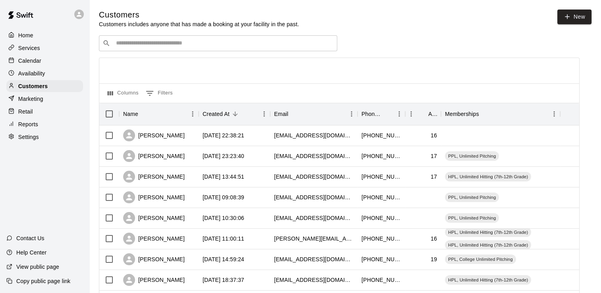
click at [32, 52] on p "Services" at bounding box center [29, 48] width 22 height 8
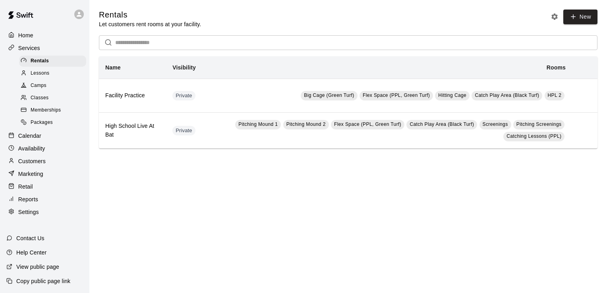
click at [55, 114] on span "Memberships" at bounding box center [46, 110] width 30 height 8
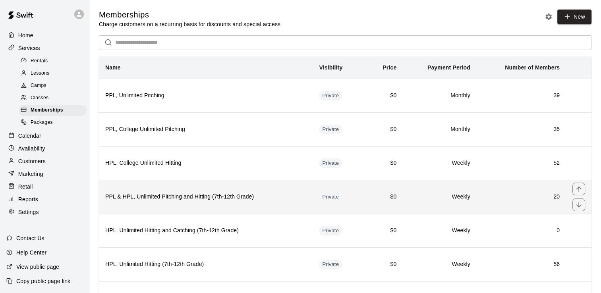
click at [299, 190] on th "PPL & HPL, Unlimited Pitching and Hitting (7th-12th Grade)" at bounding box center [206, 197] width 214 height 34
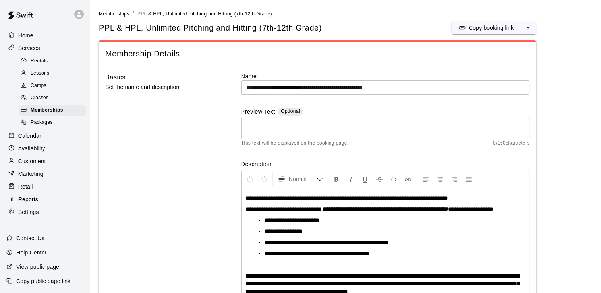
click at [27, 140] on p "Calendar" at bounding box center [29, 136] width 23 height 8
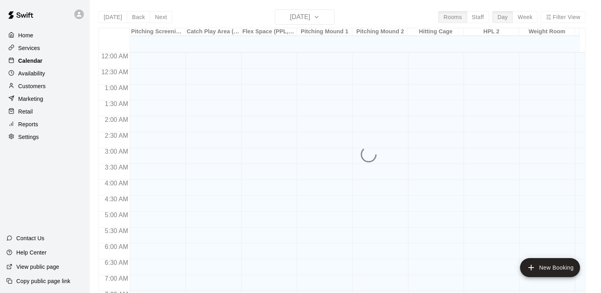
scroll to position [344, 0]
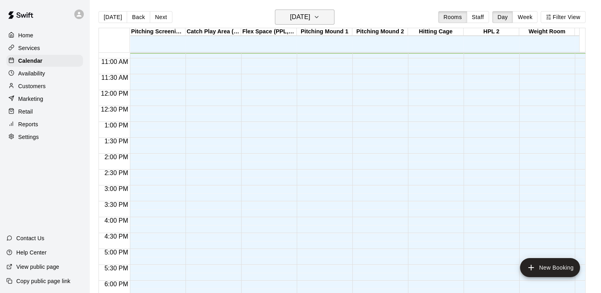
click at [299, 23] on button "[DATE]" at bounding box center [305, 17] width 60 height 15
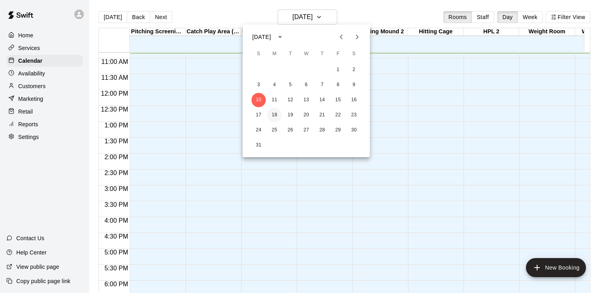
click at [277, 113] on button "18" at bounding box center [274, 115] width 14 height 14
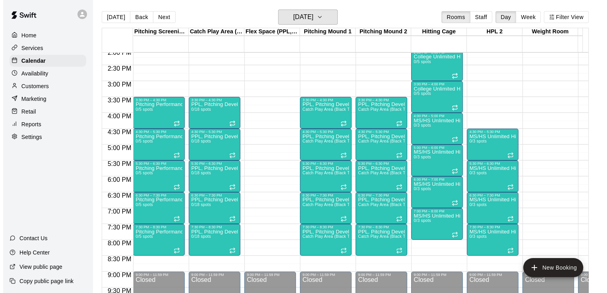
scroll to position [453, 0]
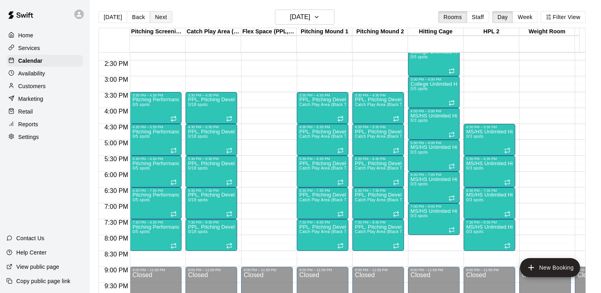
click at [159, 18] on button "Next" at bounding box center [161, 17] width 22 height 12
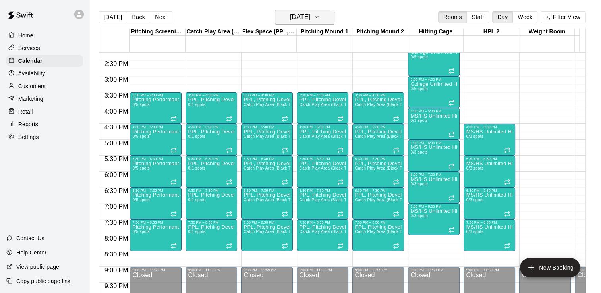
click at [310, 15] on h6 "[DATE]" at bounding box center [300, 17] width 20 height 11
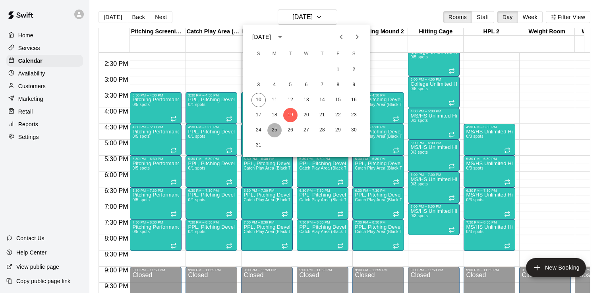
click at [277, 130] on button "25" at bounding box center [274, 130] width 14 height 14
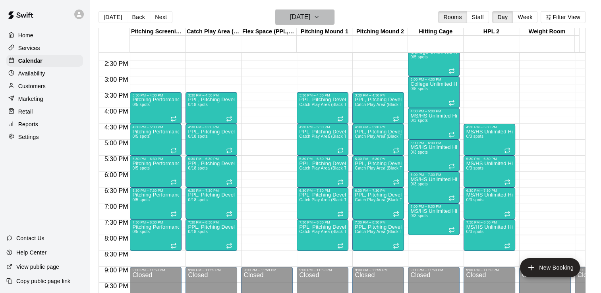
click at [310, 20] on h6 "[DATE]" at bounding box center [300, 17] width 20 height 11
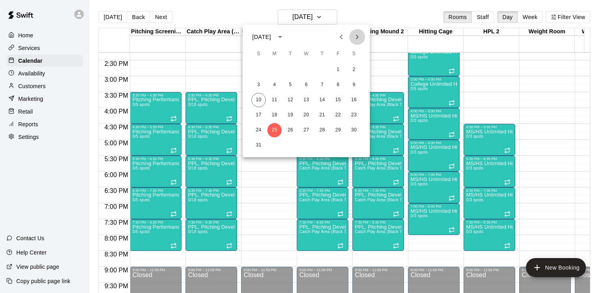
click at [358, 36] on icon "Next month" at bounding box center [357, 37] width 3 height 5
click at [275, 72] on button "1" at bounding box center [274, 70] width 14 height 14
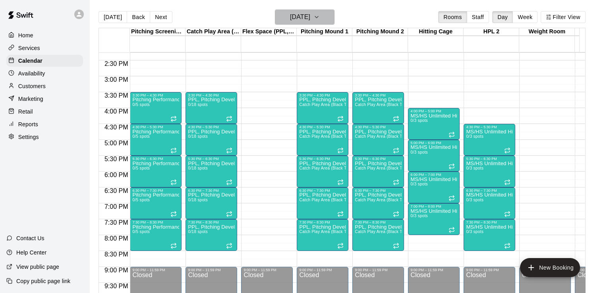
click at [325, 16] on button "[DATE]" at bounding box center [305, 17] width 60 height 15
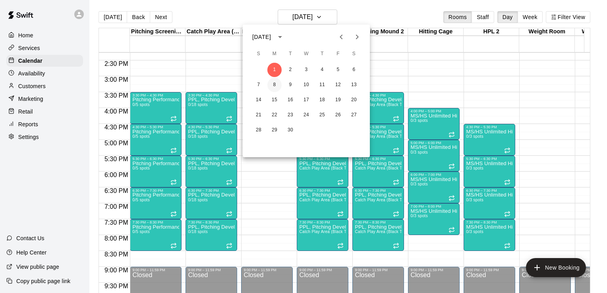
click at [278, 87] on button "8" at bounding box center [274, 85] width 14 height 14
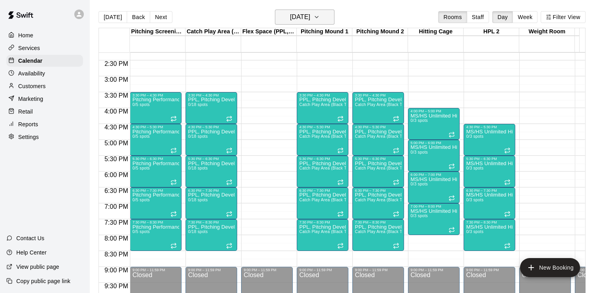
click at [310, 14] on h6 "[DATE]" at bounding box center [300, 17] width 20 height 11
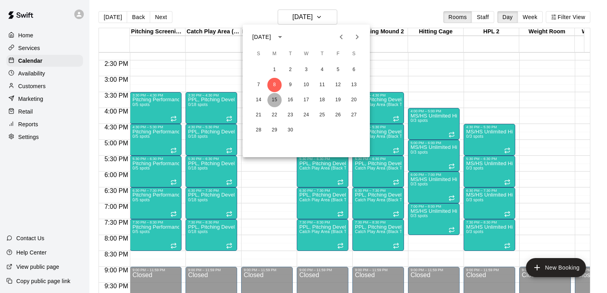
click at [273, 104] on button "15" at bounding box center [274, 100] width 14 height 14
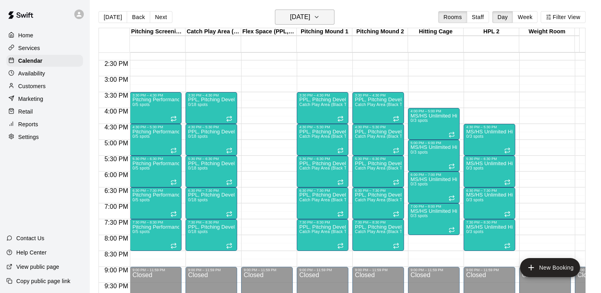
click at [310, 12] on h6 "[DATE]" at bounding box center [300, 17] width 20 height 11
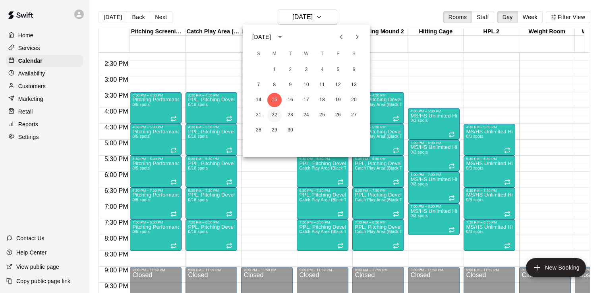
click at [277, 111] on button "22" at bounding box center [274, 115] width 14 height 14
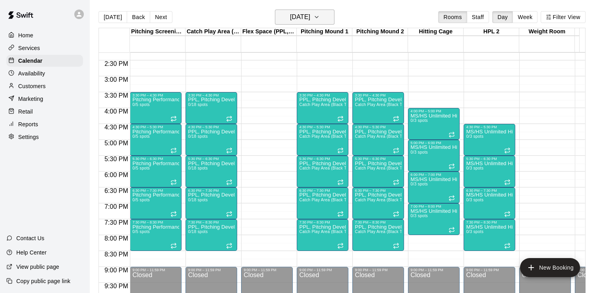
click at [310, 17] on h6 "[DATE]" at bounding box center [300, 17] width 20 height 11
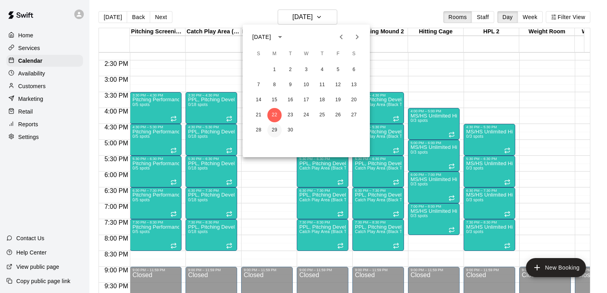
click at [277, 127] on button "29" at bounding box center [274, 130] width 14 height 14
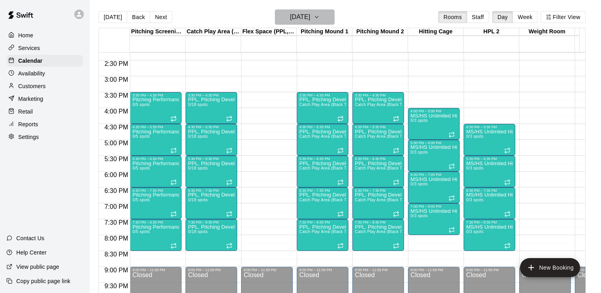
click at [310, 21] on h6 "[DATE]" at bounding box center [300, 17] width 20 height 11
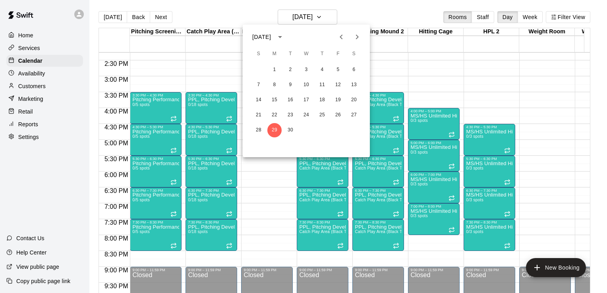
click at [342, 39] on icon "Previous month" at bounding box center [341, 37] width 10 height 10
click at [273, 114] on button "18" at bounding box center [274, 115] width 14 height 14
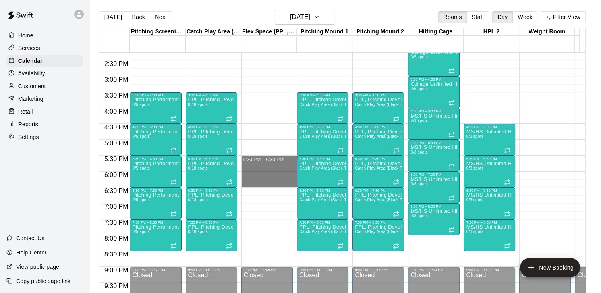
drag, startPoint x: 256, startPoint y: 156, endPoint x: 257, endPoint y: 180, distance: 24.2
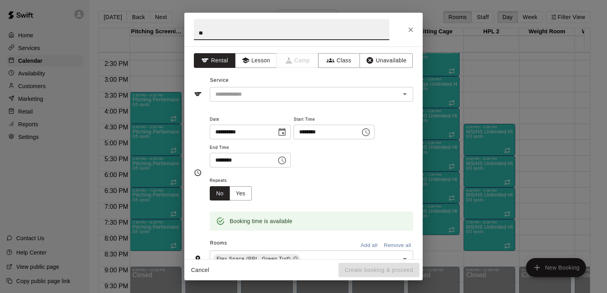
type input "*"
type input "**********"
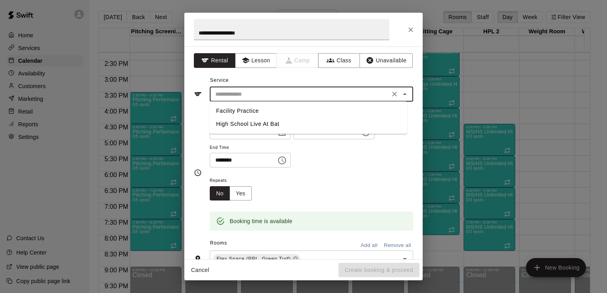
click at [298, 92] on input "text" at bounding box center [299, 94] width 175 height 10
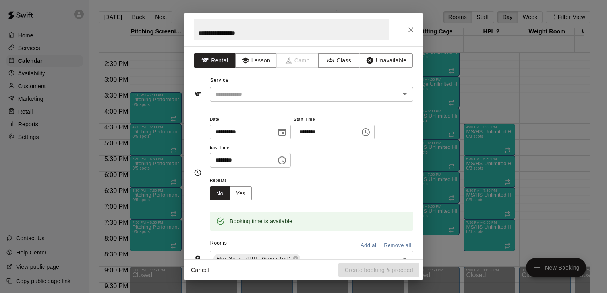
click at [299, 71] on div "**********" at bounding box center [303, 152] width 238 height 213
click at [331, 58] on button "Class" at bounding box center [339, 60] width 42 height 15
click at [329, 90] on input "text" at bounding box center [305, 94] width 186 height 10
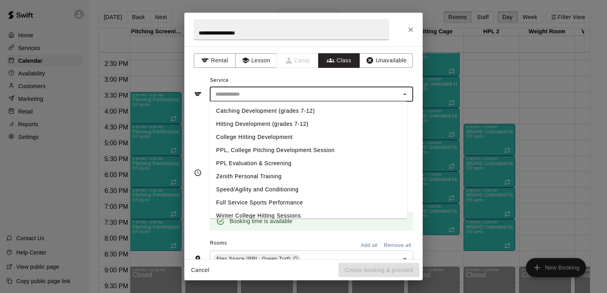
click at [304, 110] on li "Catching Development (grades 7-12)" at bounding box center [308, 110] width 197 height 13
type input "**********"
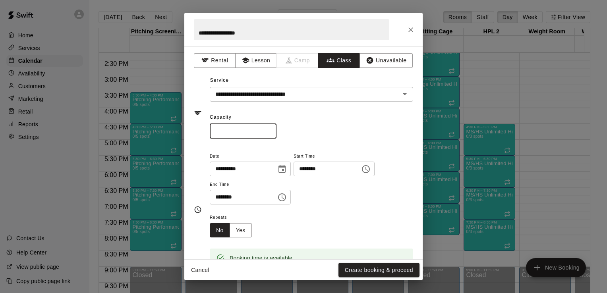
click at [277, 130] on input "*" at bounding box center [243, 131] width 67 height 15
type input "*"
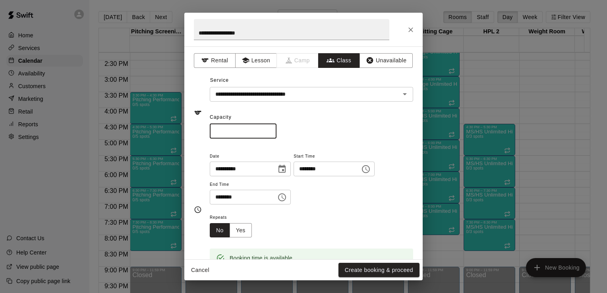
click at [277, 130] on input "*" at bounding box center [243, 131] width 67 height 15
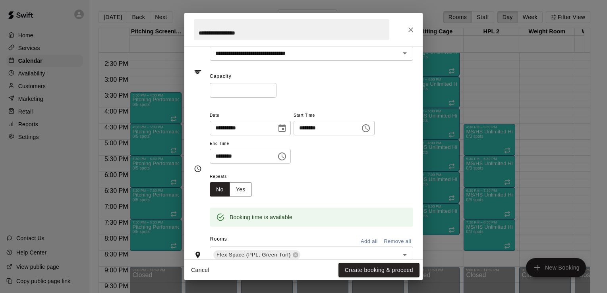
scroll to position [50, 0]
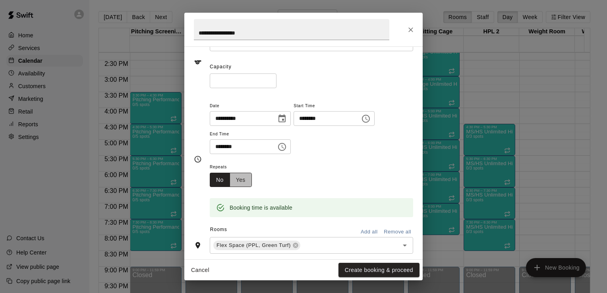
click at [237, 178] on button "Yes" at bounding box center [241, 180] width 22 height 15
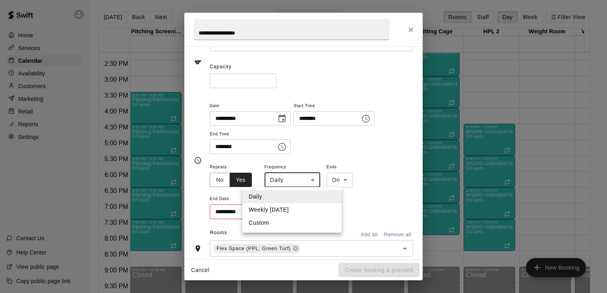
click at [310, 186] on body "Home Services Calendar Availability Customers Marketing Retail Reports Settings…" at bounding box center [303, 153] width 607 height 306
click at [295, 209] on li "Weekly [DATE]" at bounding box center [291, 209] width 99 height 13
type input "******"
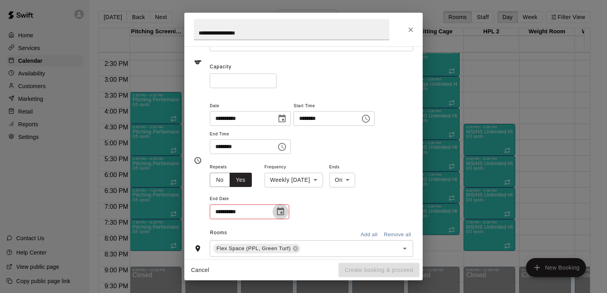
click at [279, 210] on icon "Choose date" at bounding box center [280, 211] width 7 height 8
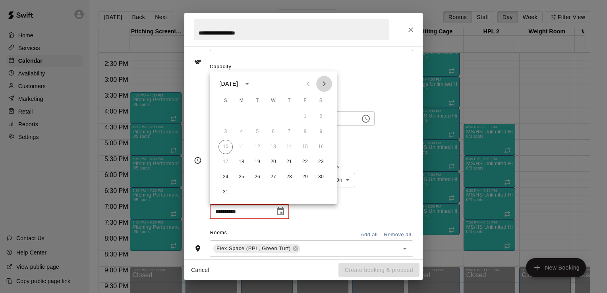
click at [323, 83] on icon "Next month" at bounding box center [324, 84] width 10 height 10
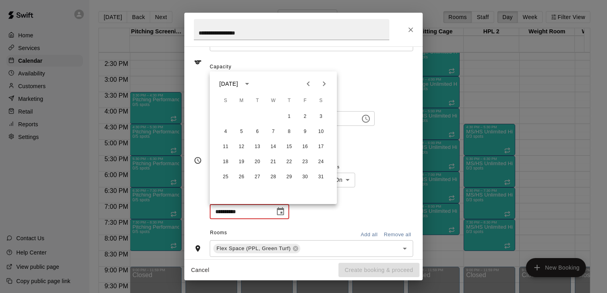
click at [323, 83] on icon "Next month" at bounding box center [324, 84] width 10 height 10
click at [242, 134] on button "9" at bounding box center [241, 132] width 14 height 14
type input "**********"
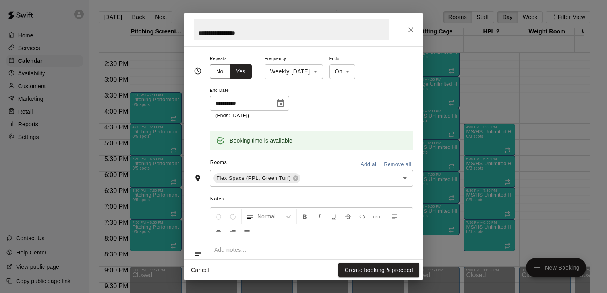
scroll to position [160, 0]
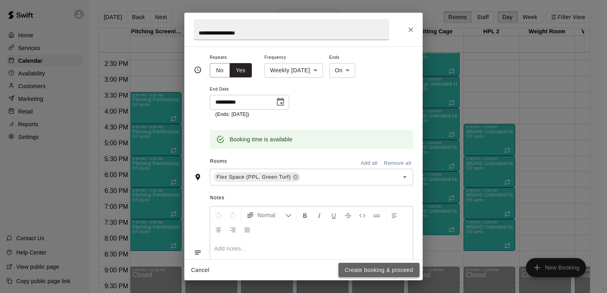
click at [377, 268] on button "Create booking & proceed" at bounding box center [378, 270] width 81 height 15
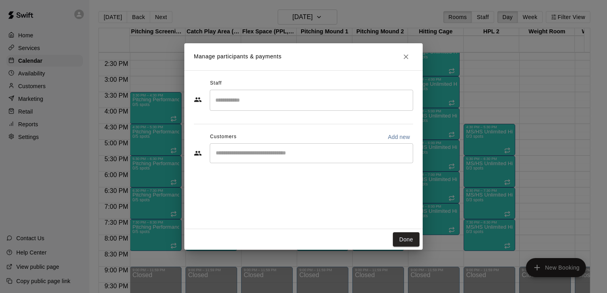
click at [294, 105] on input "Search staff" at bounding box center [311, 100] width 196 height 14
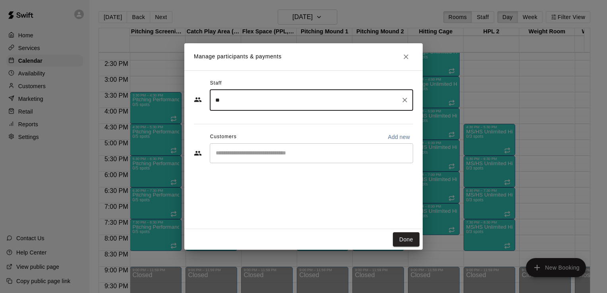
type input "***"
click at [404, 101] on icon "Clear" at bounding box center [404, 100] width 5 height 5
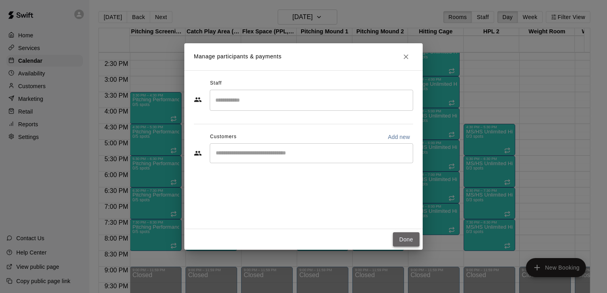
click at [405, 232] on button "Done" at bounding box center [406, 239] width 27 height 15
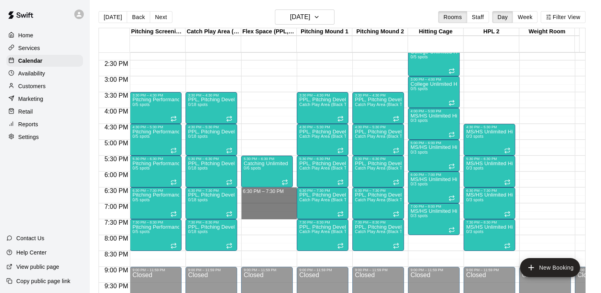
drag, startPoint x: 273, startPoint y: 188, endPoint x: 273, endPoint y: 216, distance: 27.8
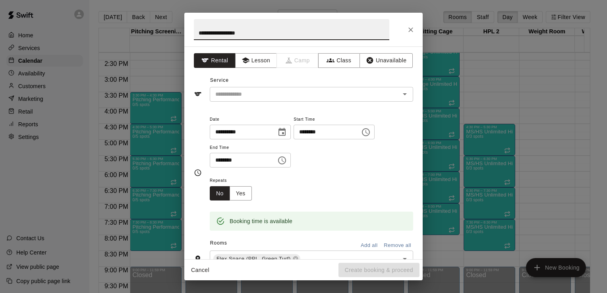
type input "**********"
click at [342, 69] on div "**********" at bounding box center [303, 152] width 238 height 213
click at [340, 66] on button "Class" at bounding box center [339, 60] width 42 height 15
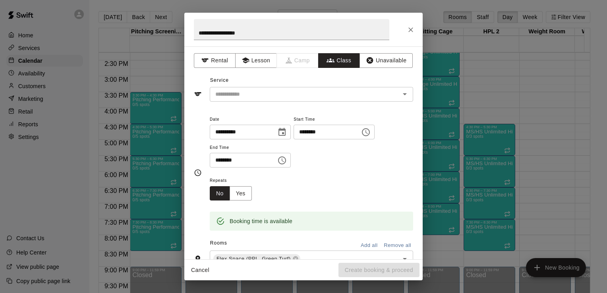
click at [340, 89] on input "text" at bounding box center [305, 94] width 186 height 10
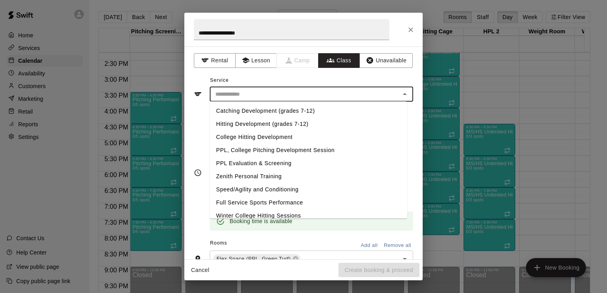
click at [315, 116] on li "Catching Development (grades 7-12)" at bounding box center [308, 110] width 197 height 13
type input "**********"
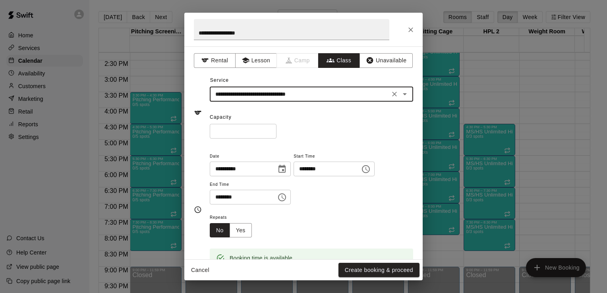
click at [277, 128] on input "*" at bounding box center [243, 131] width 67 height 15
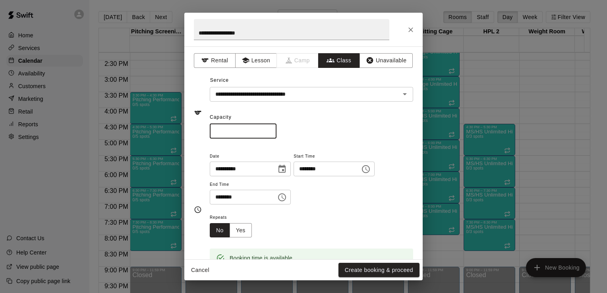
click at [277, 128] on input "*" at bounding box center [243, 131] width 67 height 15
type input "*"
click at [277, 128] on input "*" at bounding box center [243, 131] width 67 height 15
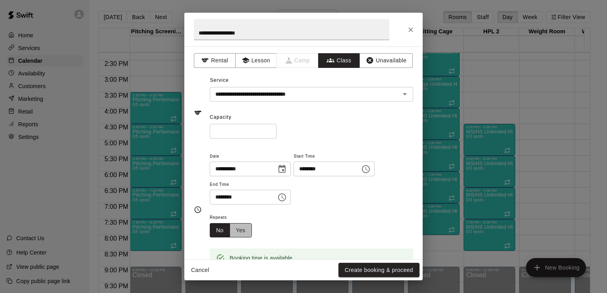
click at [246, 230] on button "Yes" at bounding box center [241, 230] width 22 height 15
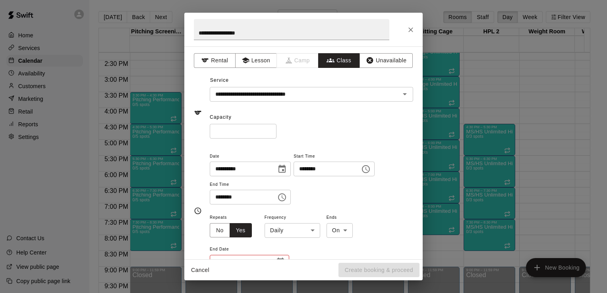
click at [302, 234] on body "Home Services Calendar Availability Customers Marketing Retail Reports Settings…" at bounding box center [303, 153] width 607 height 306
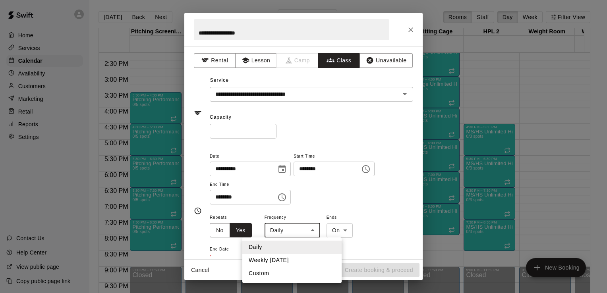
click at [288, 259] on li "Weekly [DATE]" at bounding box center [291, 260] width 99 height 13
type input "******"
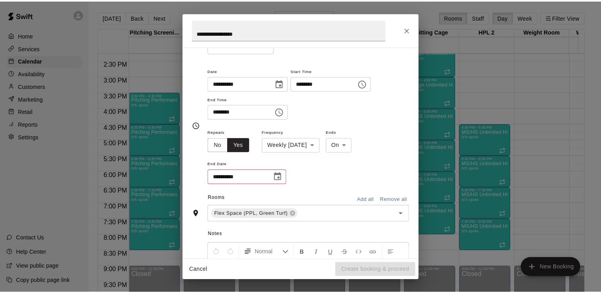
scroll to position [87, 0]
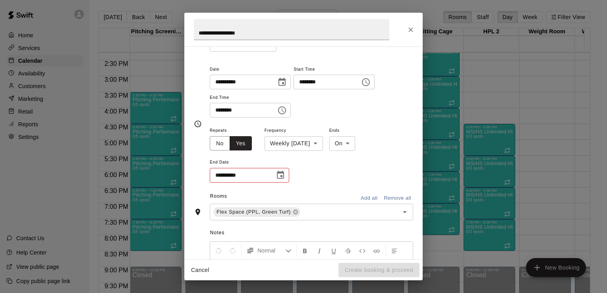
click at [280, 177] on icon "Choose date" at bounding box center [281, 175] width 10 height 10
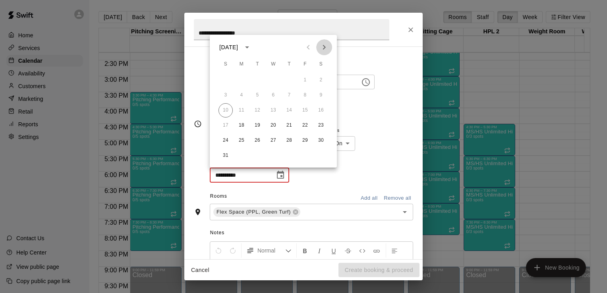
click at [325, 50] on icon "Next month" at bounding box center [324, 48] width 10 height 10
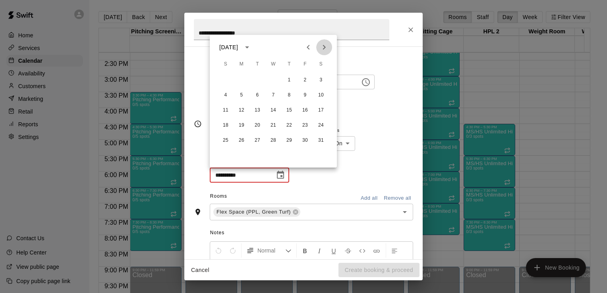
click at [325, 50] on icon "Next month" at bounding box center [324, 48] width 10 height 10
click at [247, 93] on button "9" at bounding box center [241, 95] width 14 height 14
type input "**********"
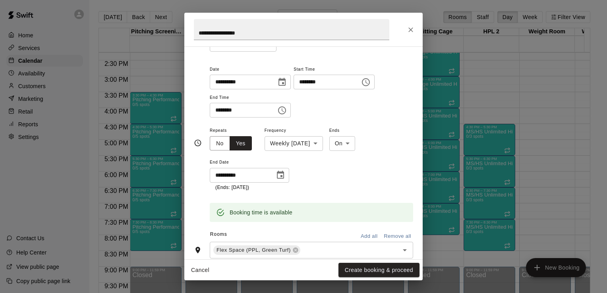
click at [377, 278] on div "Cancel Create booking & proceed" at bounding box center [303, 270] width 238 height 21
click at [377, 273] on button "Create booking & proceed" at bounding box center [378, 270] width 81 height 15
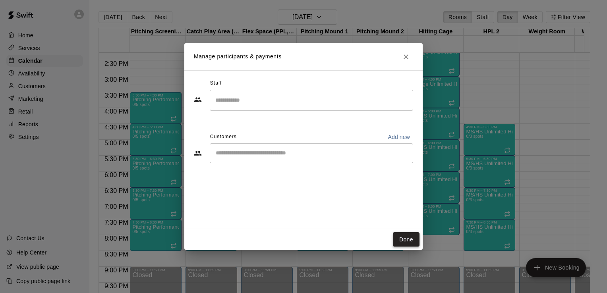
click at [409, 239] on button "Done" at bounding box center [406, 239] width 27 height 15
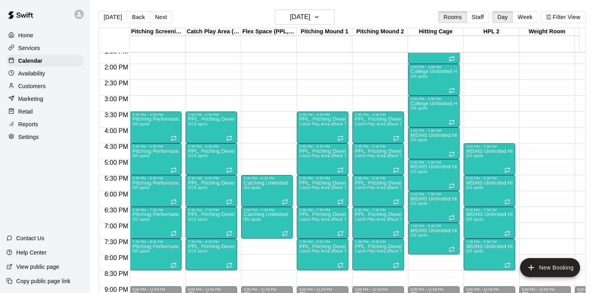
scroll to position [425, 0]
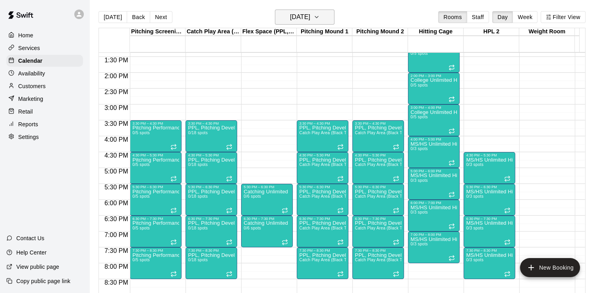
click at [334, 20] on button "[DATE]" at bounding box center [305, 17] width 60 height 15
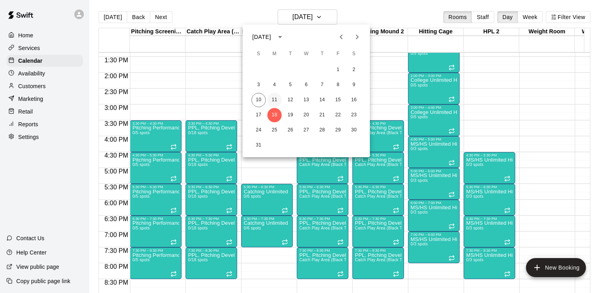
click at [277, 97] on button "11" at bounding box center [274, 100] width 14 height 14
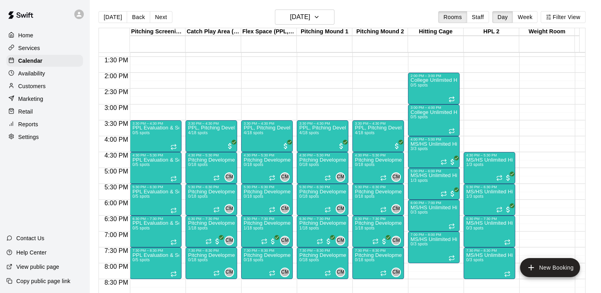
click at [30, 49] on p "Services" at bounding box center [29, 48] width 22 height 8
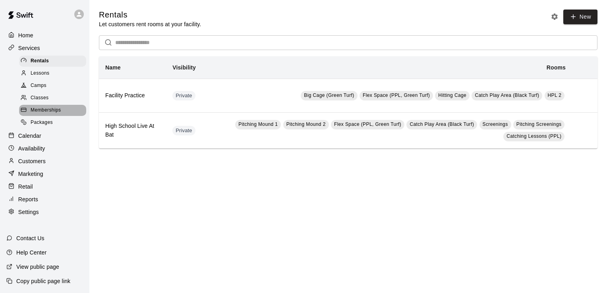
click at [46, 114] on span "Memberships" at bounding box center [46, 110] width 30 height 8
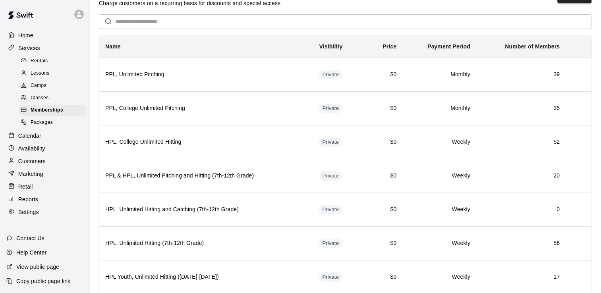
scroll to position [23, 0]
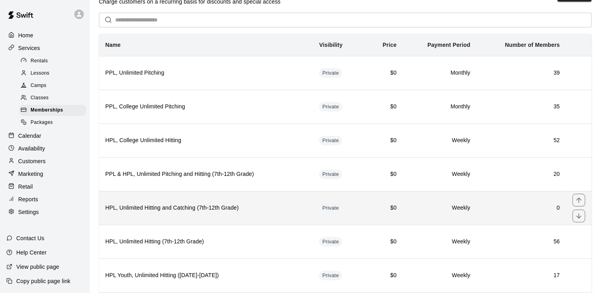
click at [504, 209] on h6 "0" at bounding box center [521, 208] width 77 height 9
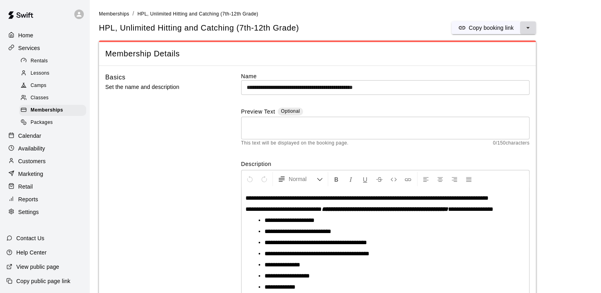
click at [521, 26] on button "select merge strategy" at bounding box center [528, 27] width 16 height 13
click at [516, 58] on h6 "Duplicate membership" at bounding box center [499, 57] width 56 height 9
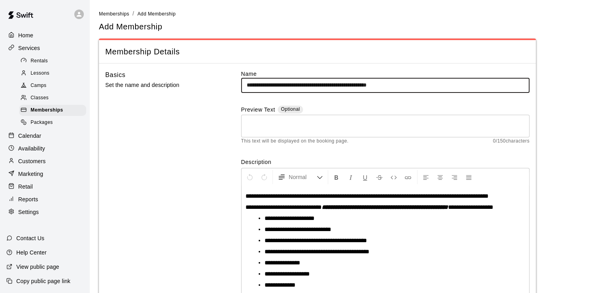
drag, startPoint x: 318, startPoint y: 87, endPoint x: 292, endPoint y: 82, distance: 26.6
click at [292, 82] on input "**********" at bounding box center [385, 85] width 288 height 15
drag, startPoint x: 379, startPoint y: 85, endPoint x: 360, endPoint y: 86, distance: 19.5
click at [360, 86] on input "**********" at bounding box center [385, 85] width 288 height 15
type input "**********"
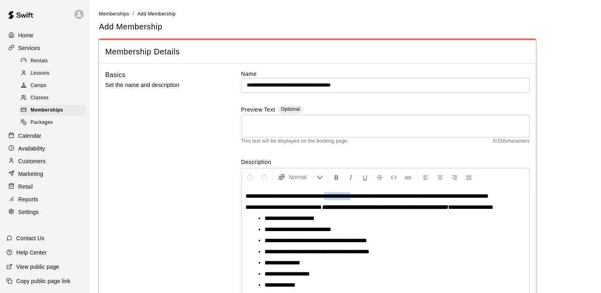
drag, startPoint x: 362, startPoint y: 195, endPoint x: 333, endPoint y: 193, distance: 29.4
click at [333, 193] on span "**********" at bounding box center [367, 196] width 243 height 6
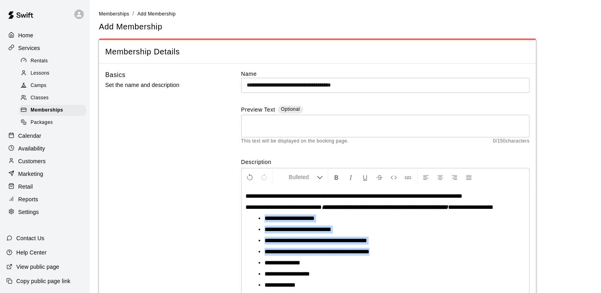
drag, startPoint x: 260, startPoint y: 227, endPoint x: 391, endPoint y: 258, distance: 134.4
click at [391, 258] on ul "**********" at bounding box center [388, 252] width 273 height 75
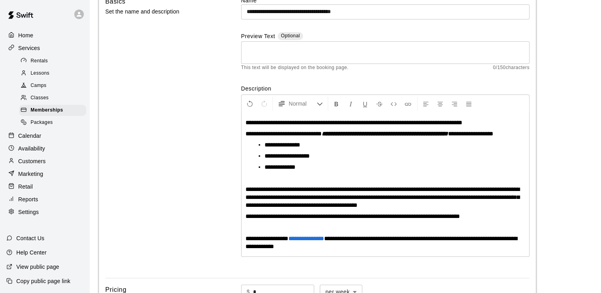
scroll to position [73, 0]
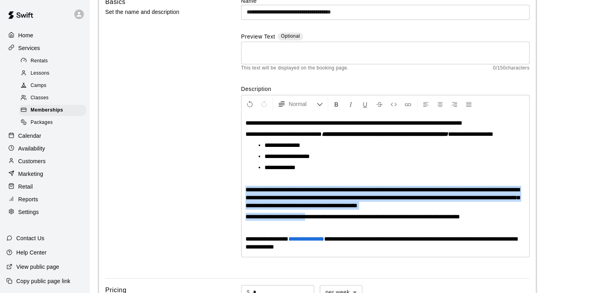
drag, startPoint x: 244, startPoint y: 196, endPoint x: 304, endPoint y: 219, distance: 64.6
click at [304, 219] on div "**********" at bounding box center [386, 185] width 288 height 144
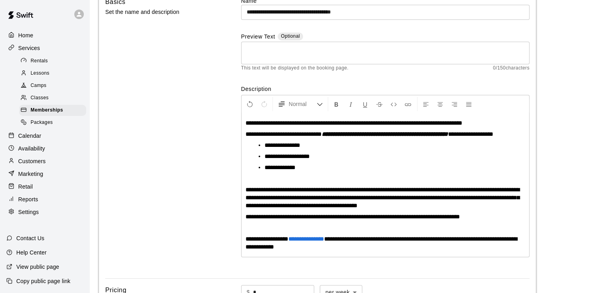
click at [218, 208] on div "**********" at bounding box center [317, 134] width 424 height 275
click at [244, 136] on div "**********" at bounding box center [386, 185] width 288 height 144
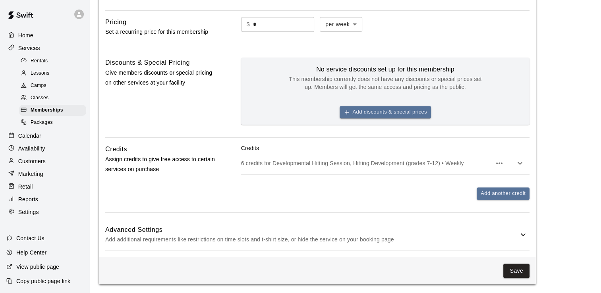
scroll to position [363, 0]
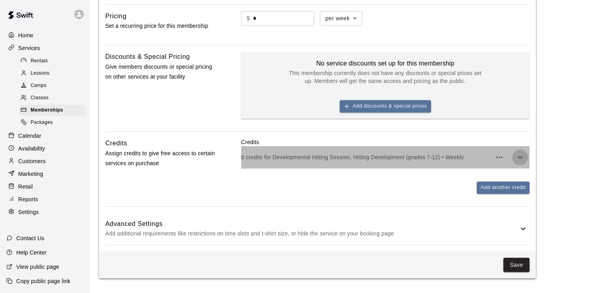
click at [519, 155] on icon "button" at bounding box center [520, 158] width 10 height 10
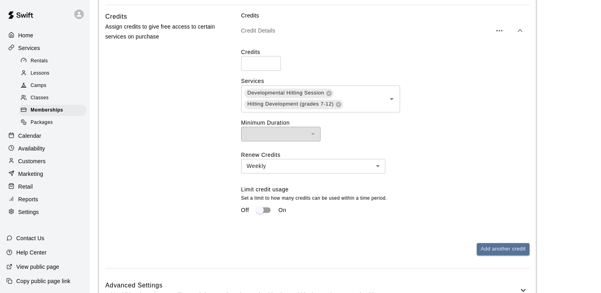
scroll to position [491, 0]
click at [383, 95] on icon "Clear" at bounding box center [381, 97] width 5 height 5
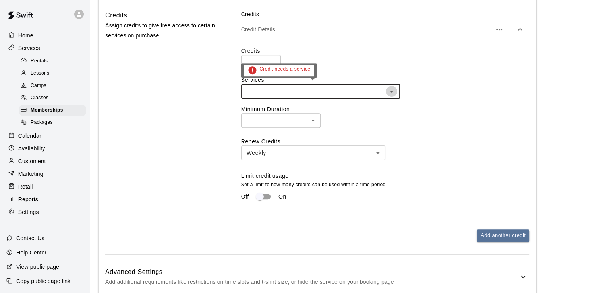
click at [395, 92] on icon "Open" at bounding box center [392, 92] width 10 height 10
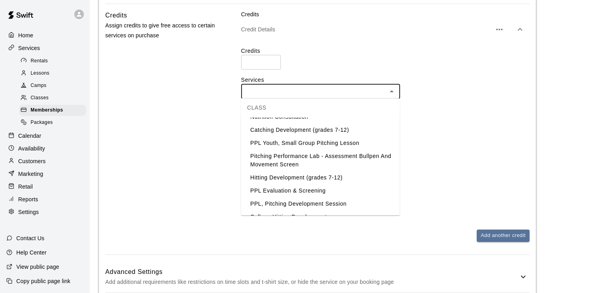
scroll to position [132, 0]
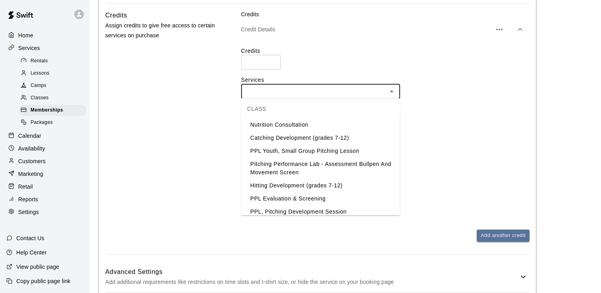
click at [329, 133] on li "Catching Development (grades 7-12)" at bounding box center [320, 138] width 159 height 13
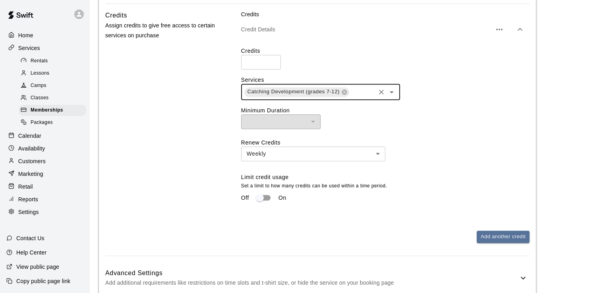
scroll to position [542, 0]
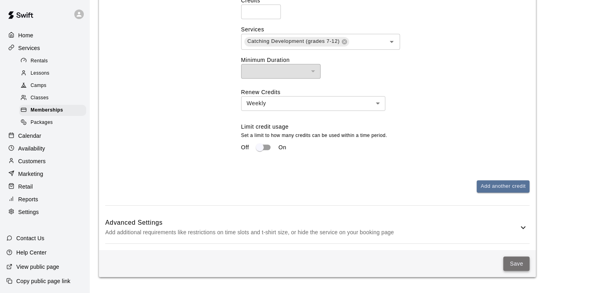
click at [521, 262] on button "Save" at bounding box center [516, 264] width 26 height 15
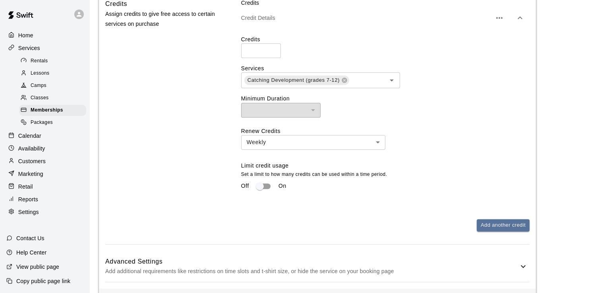
scroll to position [550, 0]
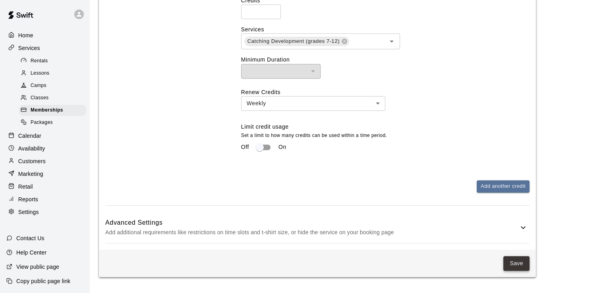
click at [522, 265] on button "Save" at bounding box center [516, 263] width 26 height 15
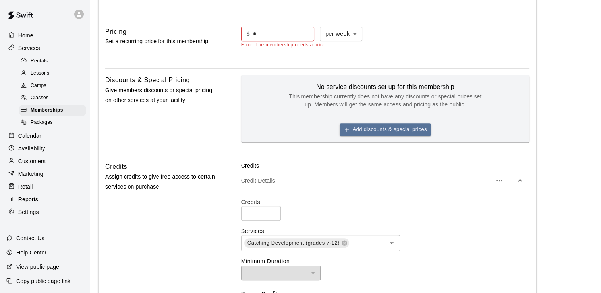
scroll to position [321, 0]
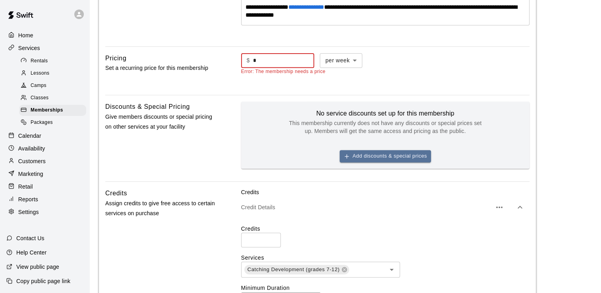
click at [265, 57] on input "*" at bounding box center [283, 60] width 61 height 15
type input "*"
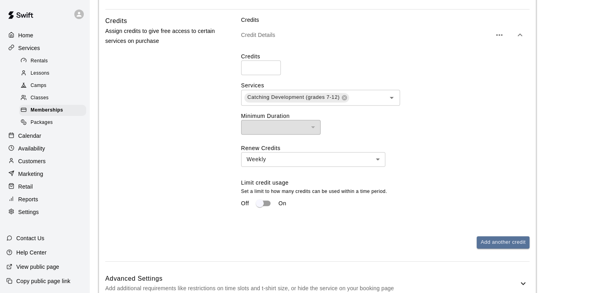
scroll to position [542, 0]
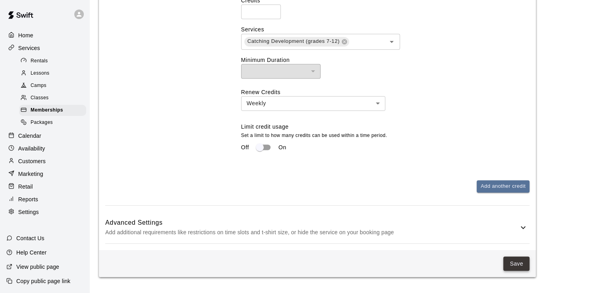
click at [516, 264] on button "Save" at bounding box center [516, 264] width 26 height 15
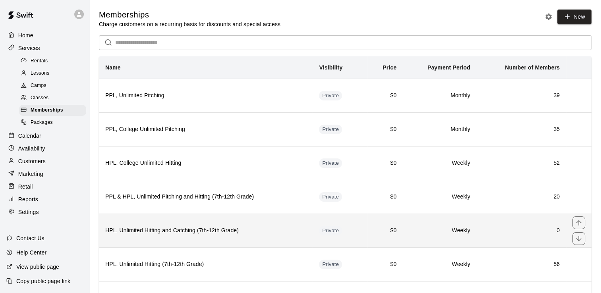
click at [306, 234] on th "HPL, Unlimited Hitting and Catching (7th-12th Grade)" at bounding box center [206, 231] width 214 height 34
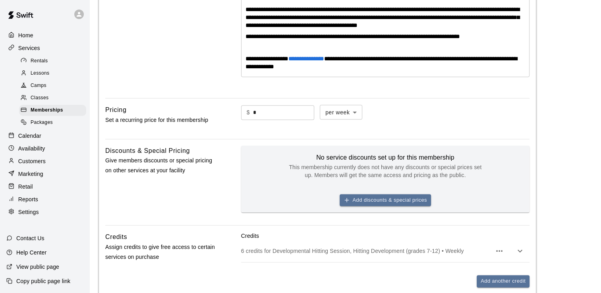
scroll to position [369, 0]
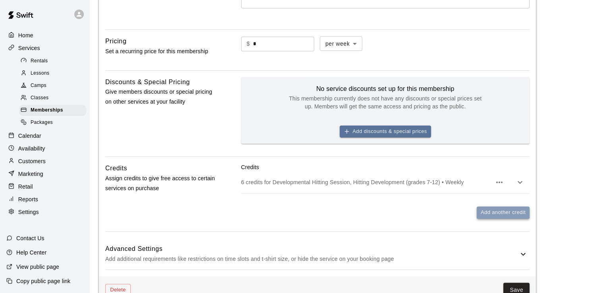
click at [514, 217] on button "Add another credit" at bounding box center [503, 213] width 53 height 12
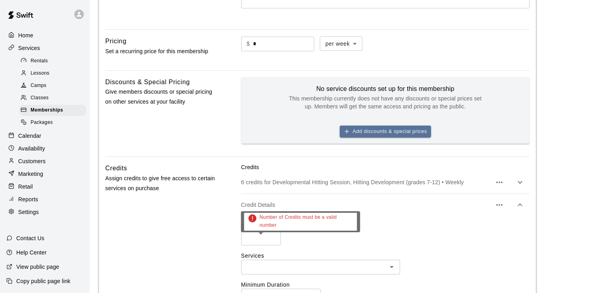
click at [271, 242] on input "*" at bounding box center [261, 238] width 40 height 15
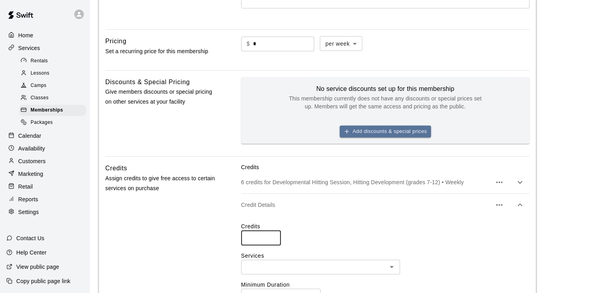
click at [271, 242] on input "*" at bounding box center [261, 238] width 40 height 15
type input "*"
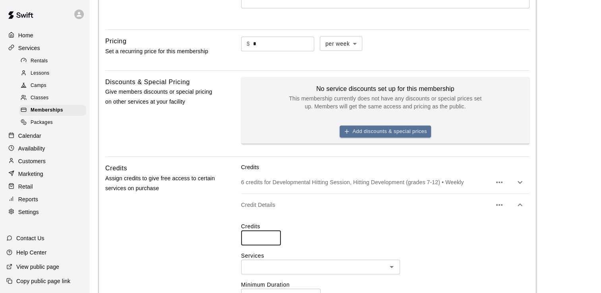
click at [271, 242] on input "*" at bounding box center [261, 238] width 40 height 15
click at [392, 272] on icon "Open" at bounding box center [392, 267] width 10 height 10
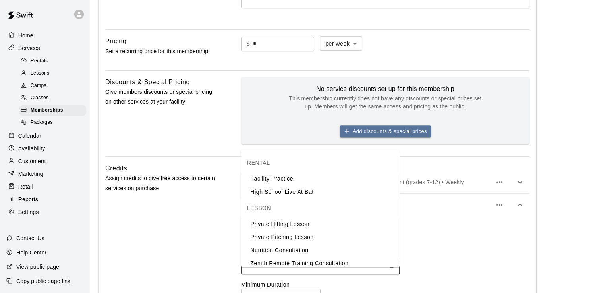
scroll to position [102, 0]
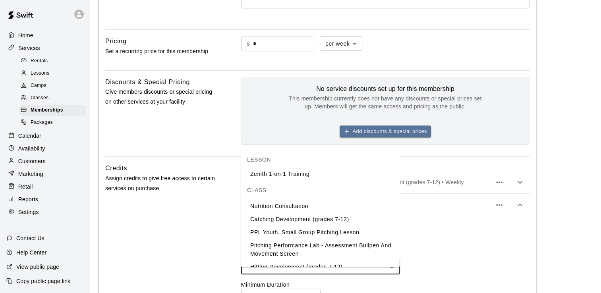
click at [343, 219] on li "Catching Development (grades 7-12)" at bounding box center [320, 219] width 159 height 13
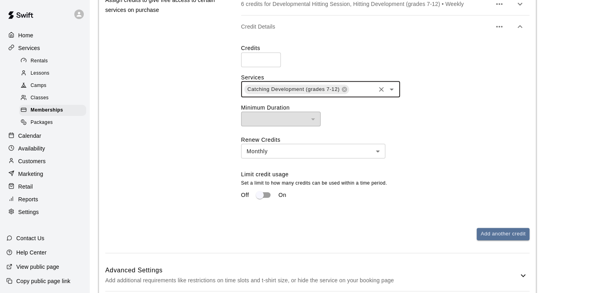
scroll to position [550, 0]
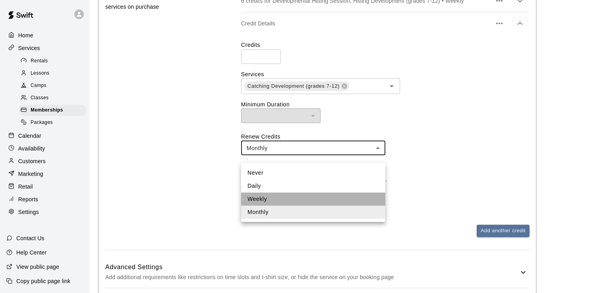
click at [305, 196] on li "Weekly" at bounding box center [313, 199] width 144 height 13
type input "******"
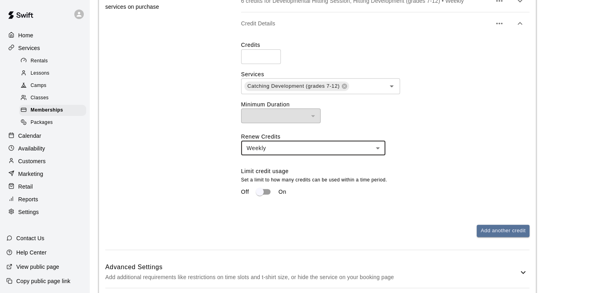
scroll to position [645, 0]
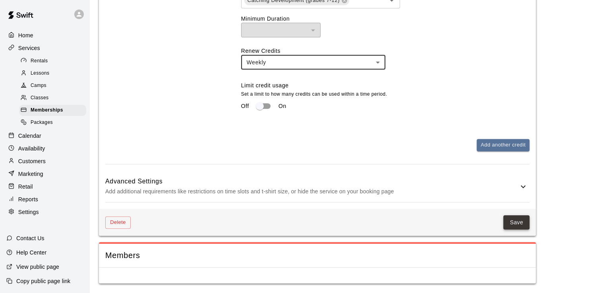
click at [520, 221] on button "Save" at bounding box center [516, 222] width 26 height 15
